Goal: Task Accomplishment & Management: Manage account settings

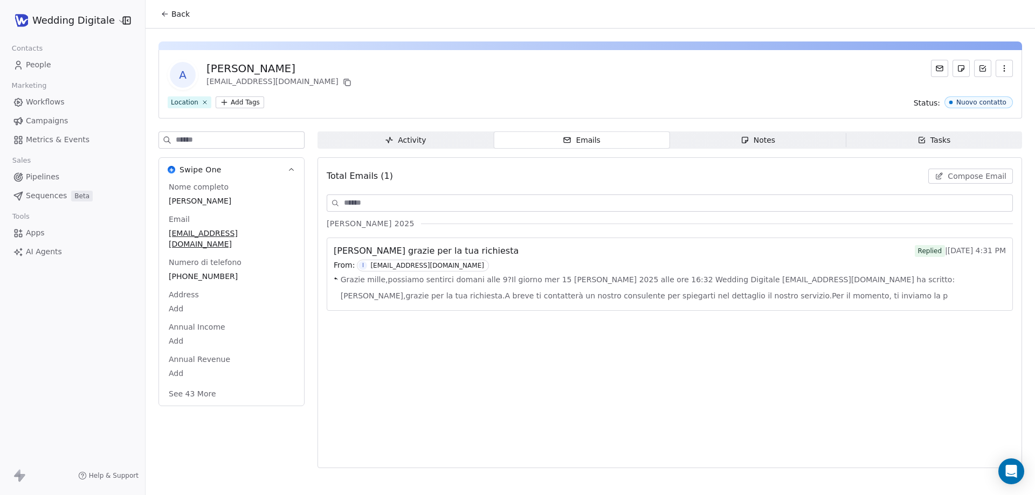
click at [37, 64] on span "People" at bounding box center [38, 64] width 25 height 11
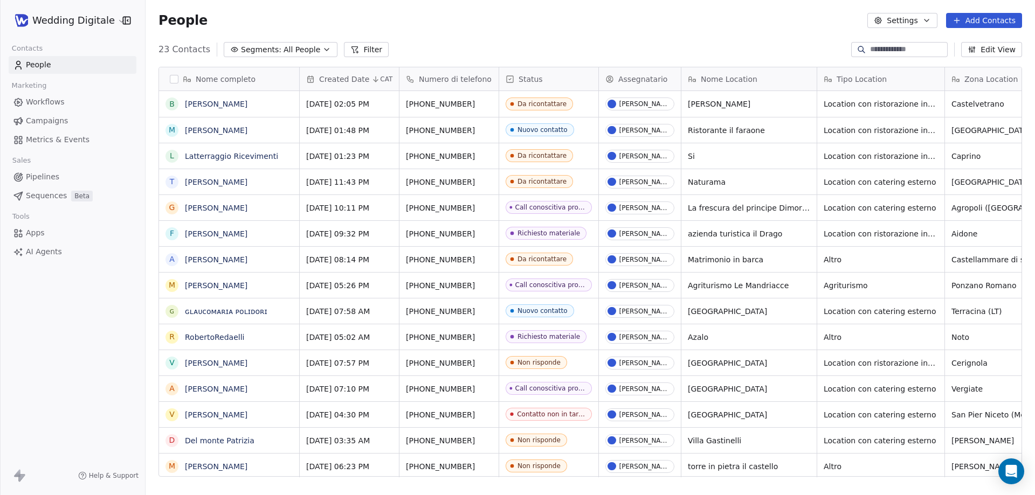
scroll to position [427, 881]
click at [284, 53] on span "All People" at bounding box center [302, 49] width 37 height 11
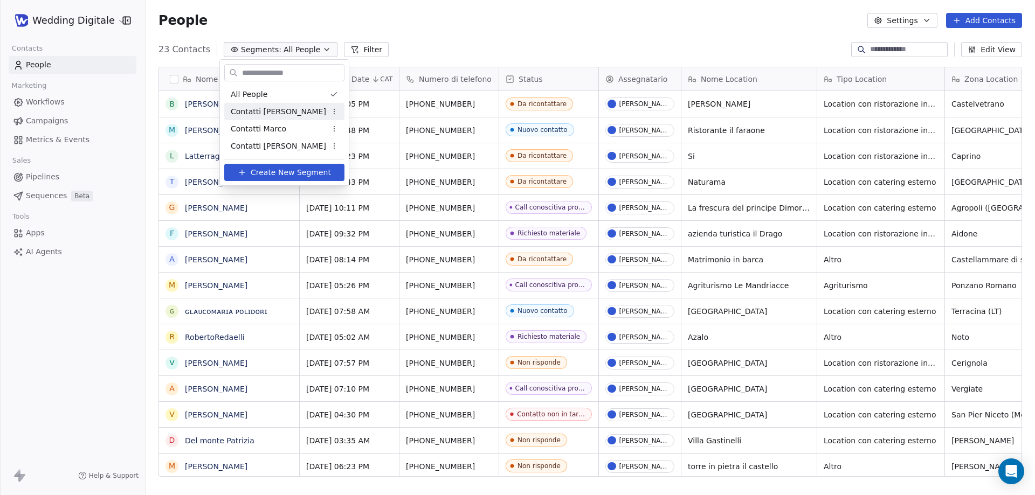
click at [256, 109] on span "Contatti [PERSON_NAME]" at bounding box center [278, 111] width 95 height 11
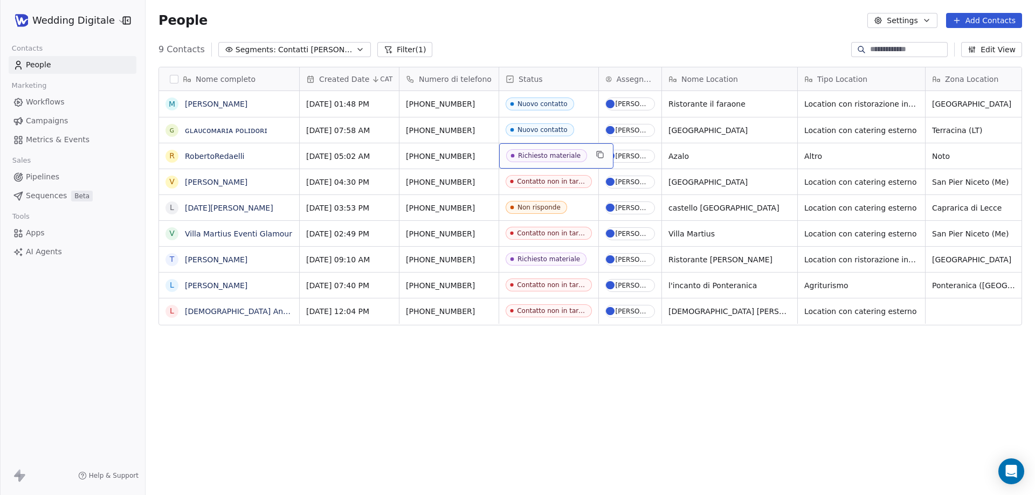
click at [542, 157] on div "Richiesto materiale" at bounding box center [549, 156] width 63 height 8
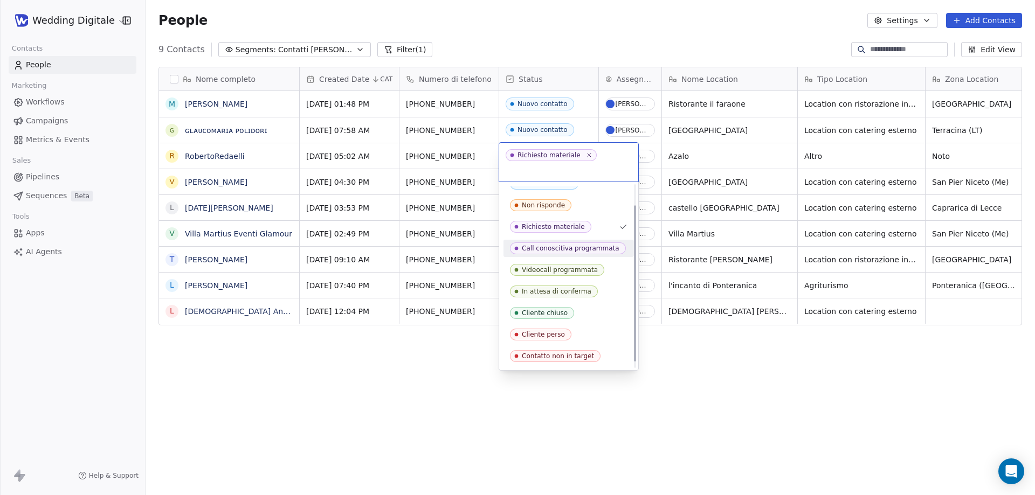
scroll to position [0, 0]
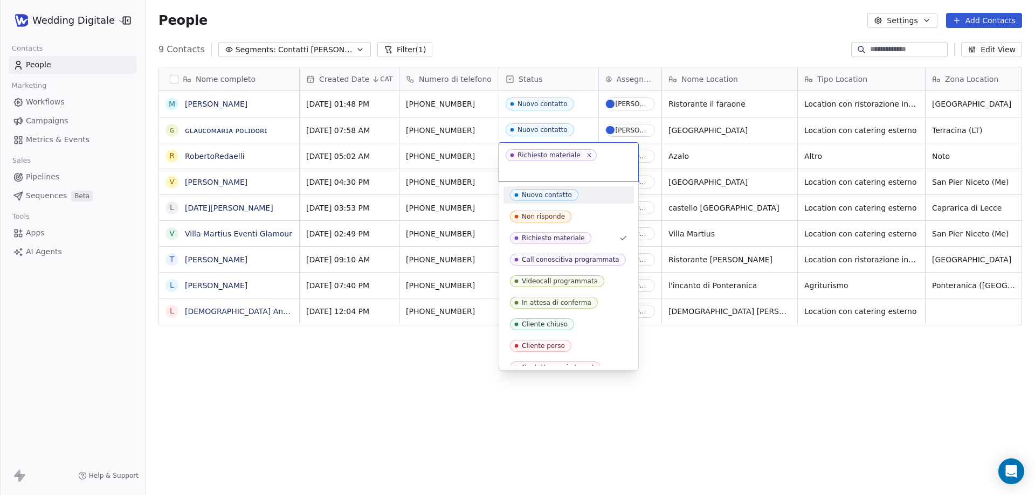
click at [591, 34] on html "Wedding Digitale Contacts People Marketing Workflows Campaigns Metrics & Events…" at bounding box center [517, 247] width 1035 height 495
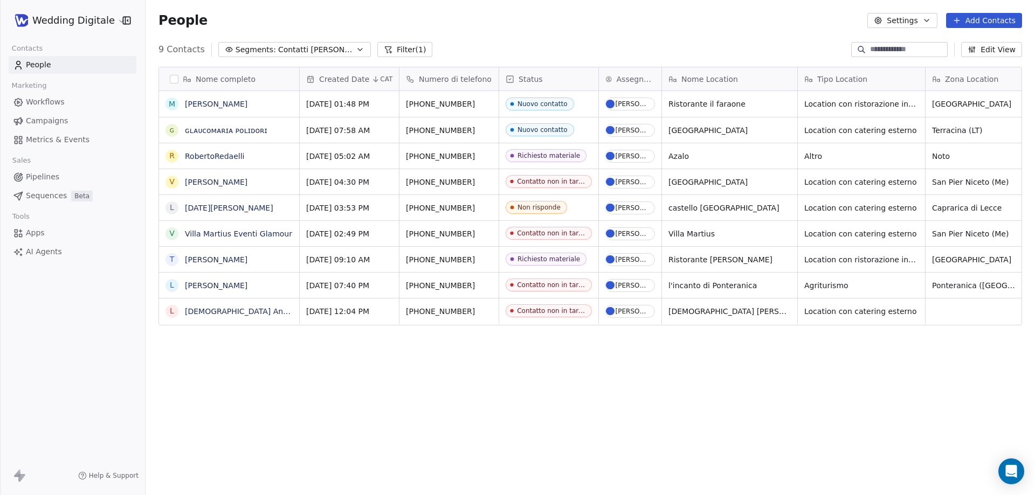
click at [296, 48] on span "Contatti [PERSON_NAME]" at bounding box center [315, 49] width 75 height 11
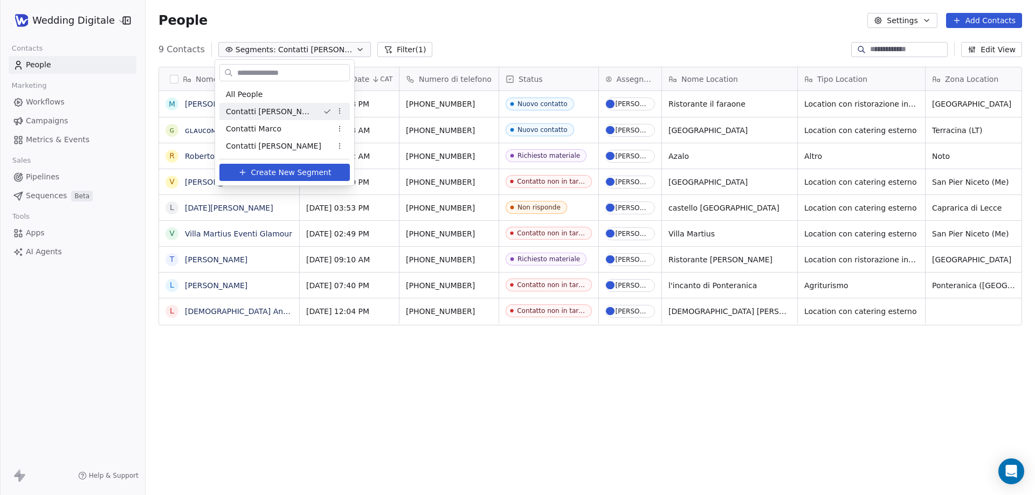
click at [260, 98] on span "All People" at bounding box center [244, 94] width 37 height 11
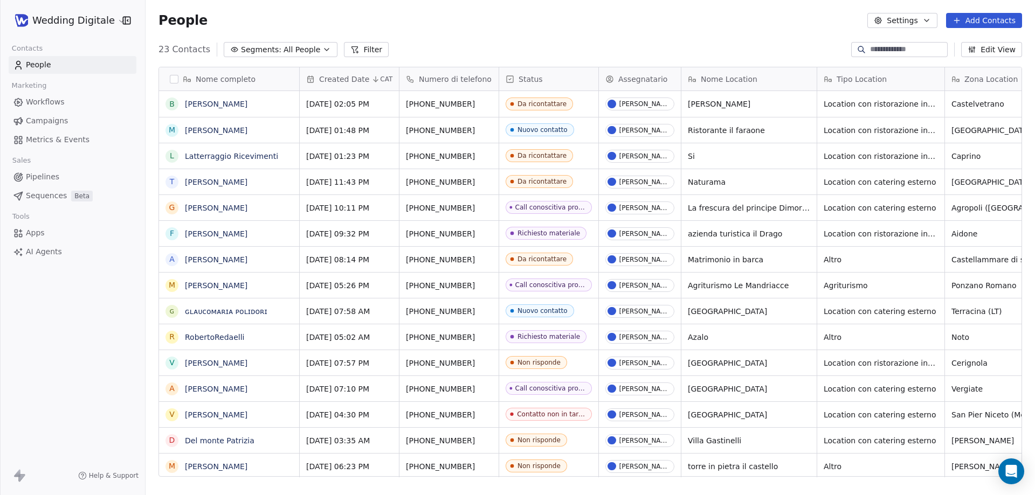
scroll to position [427, 881]
click at [284, 49] on span "All People" at bounding box center [302, 49] width 37 height 11
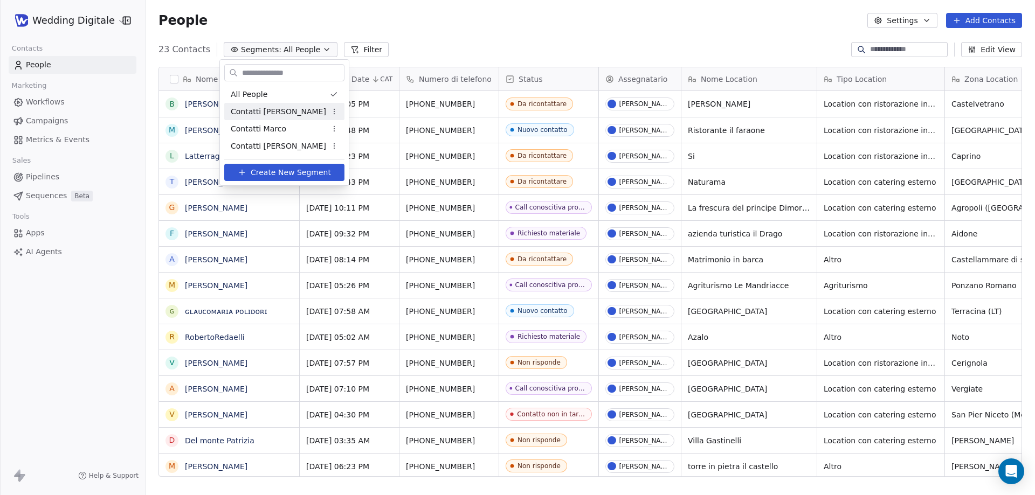
click at [264, 109] on span "Contatti [PERSON_NAME]" at bounding box center [278, 111] width 95 height 11
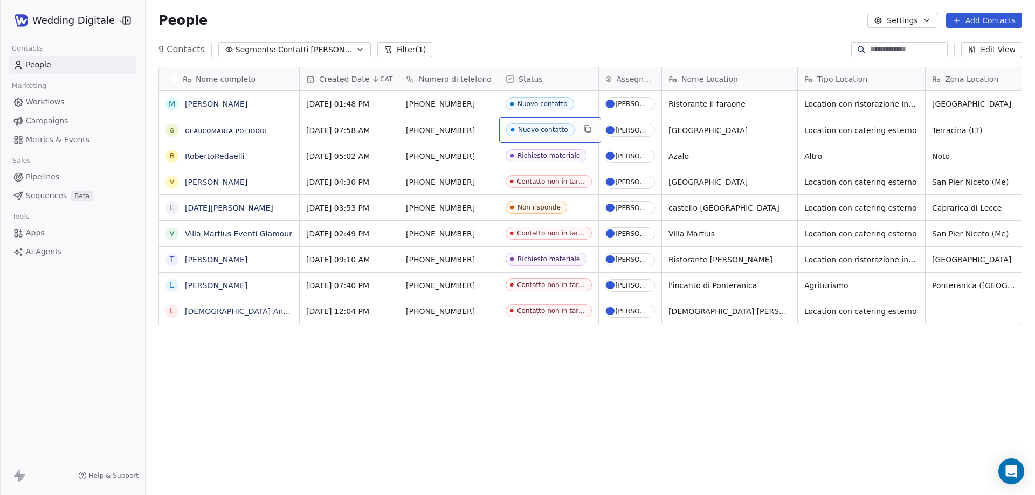
click at [577, 129] on div "Nuovo contatto" at bounding box center [550, 130] width 102 height 25
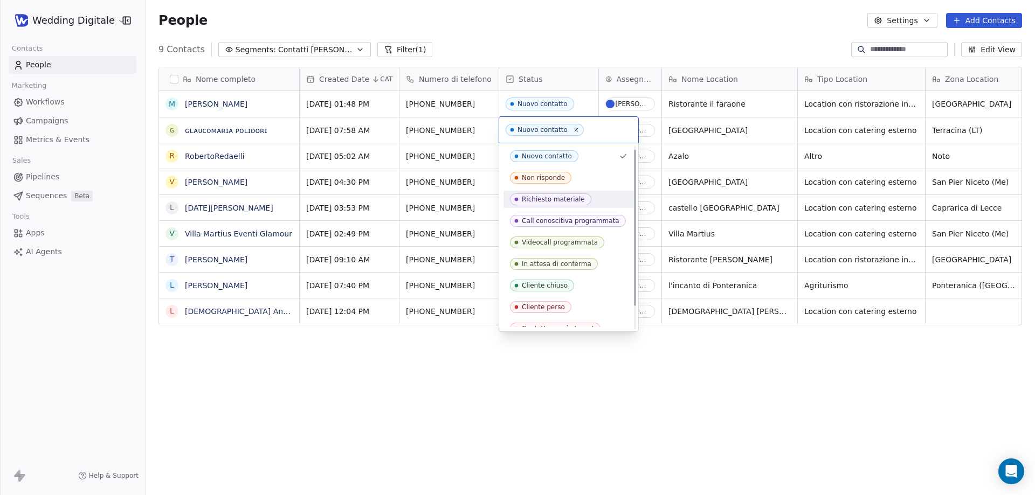
scroll to position [32, 0]
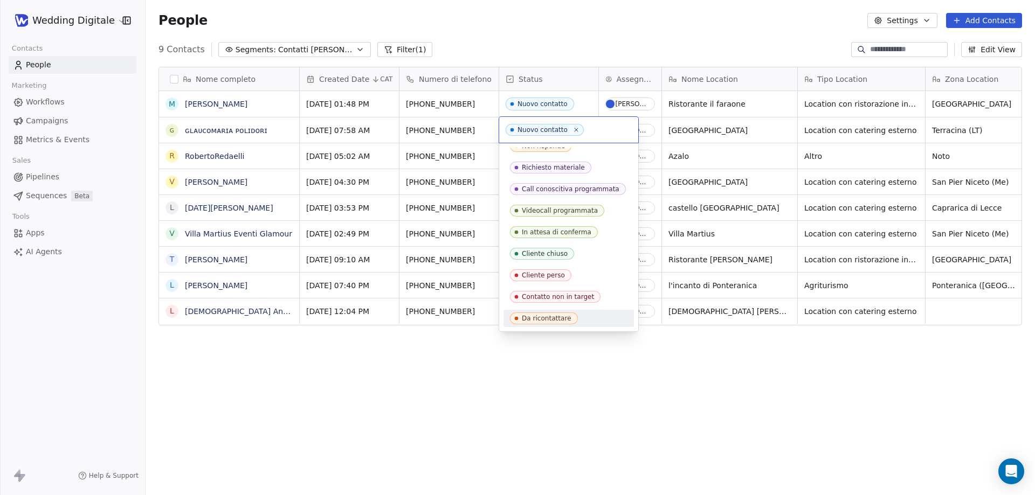
click at [553, 318] on div "Da ricontattare" at bounding box center [547, 319] width 50 height 8
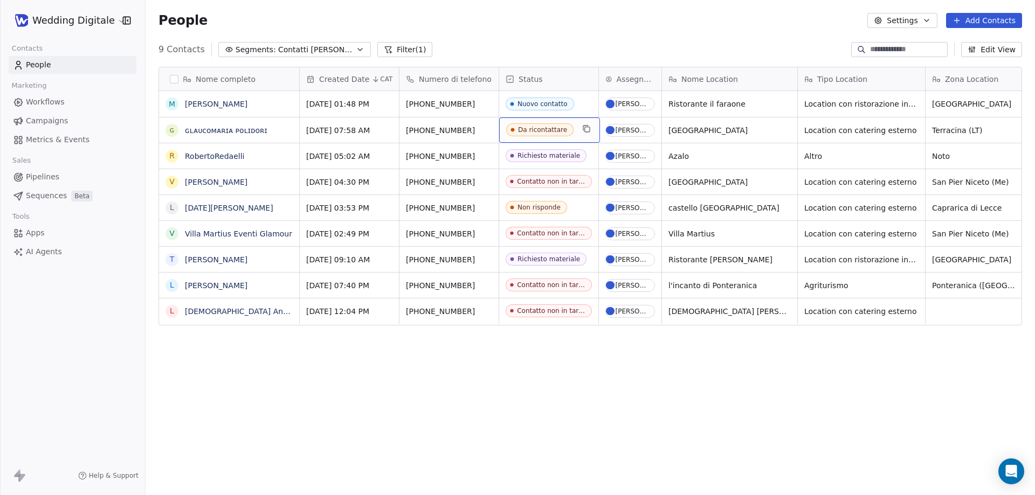
click at [570, 127] on span "Da ricontattare" at bounding box center [539, 129] width 67 height 13
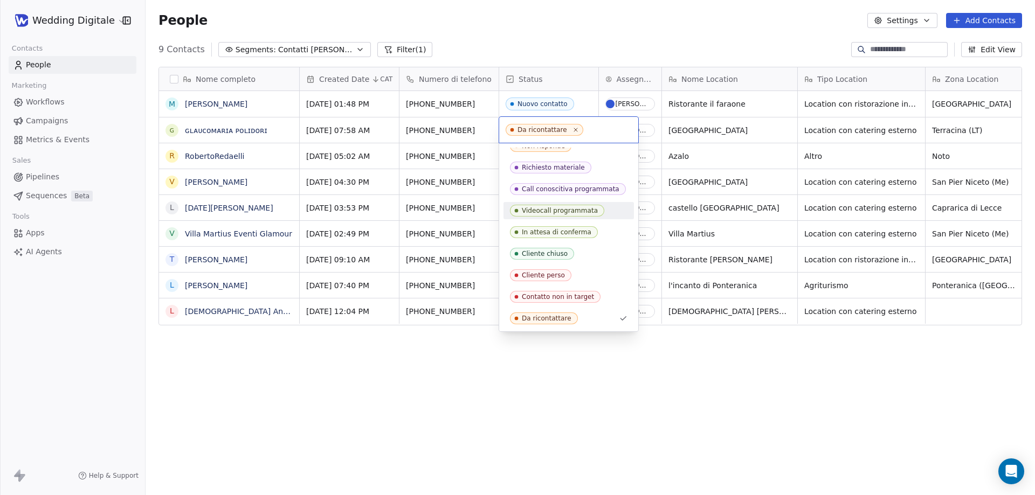
scroll to position [0, 0]
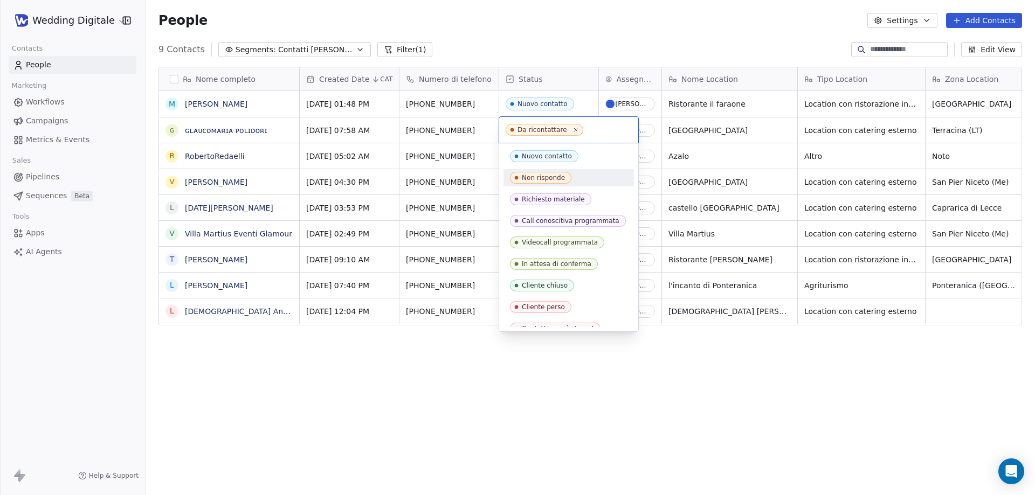
click at [547, 180] on div "Non risponde" at bounding box center [543, 178] width 43 height 8
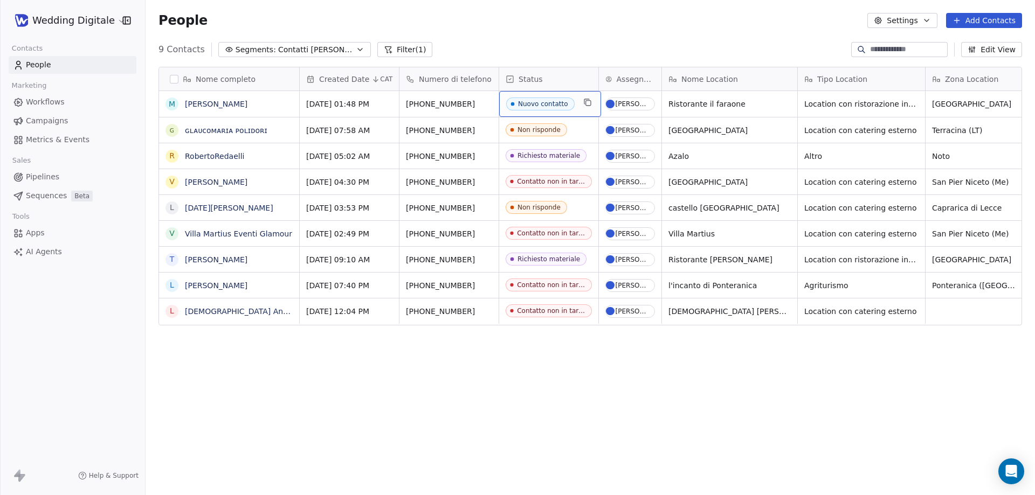
click at [574, 106] on div "Nuovo contatto" at bounding box center [550, 104] width 102 height 26
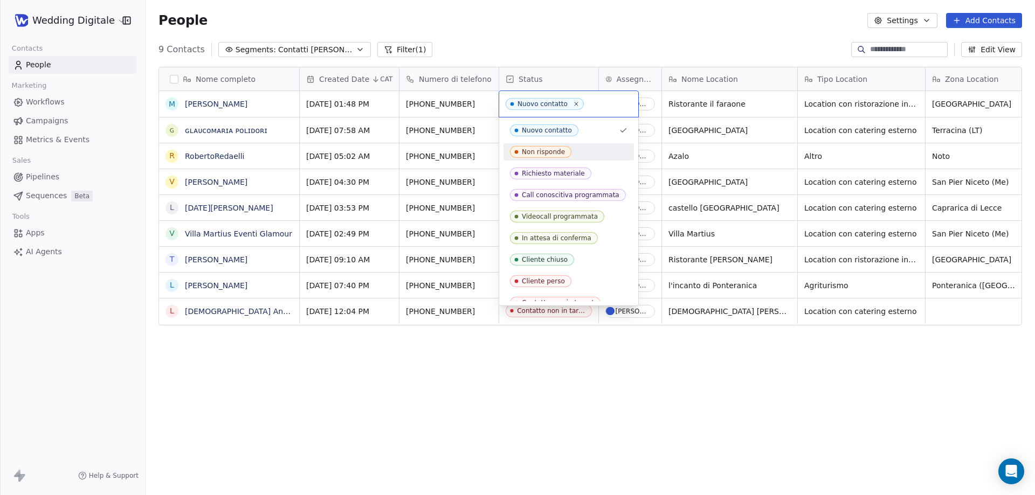
click at [546, 149] on div "Non risponde" at bounding box center [543, 152] width 43 height 8
